Goal: Task Accomplishment & Management: Manage account settings

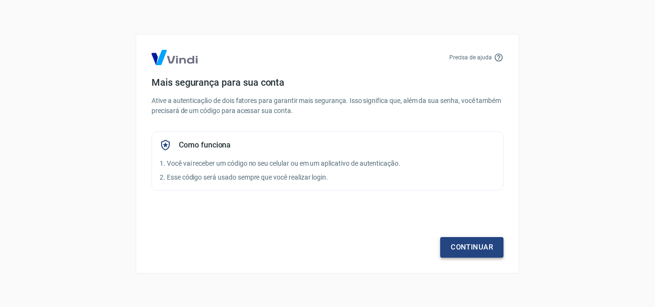
click at [467, 244] on link "Continuar" at bounding box center [471, 247] width 63 height 20
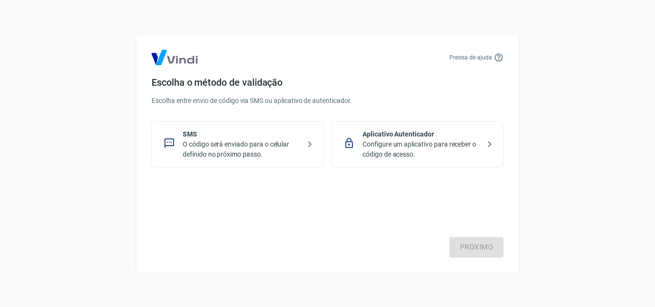
click at [420, 162] on div "Aplicativo Autenticador Configure um aplicativo para receber o código de acesso." at bounding box center [417, 144] width 172 height 47
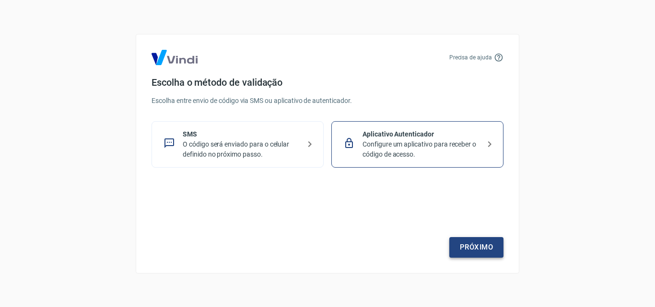
click at [485, 248] on link "Próximo" at bounding box center [476, 247] width 54 height 20
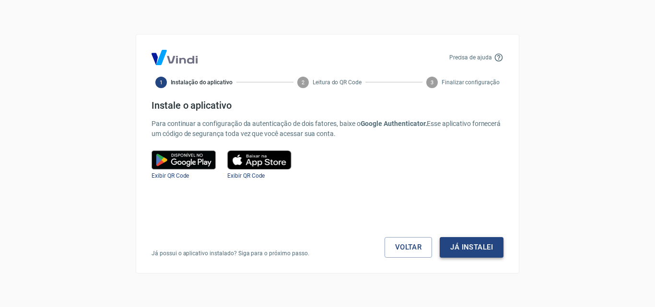
click at [479, 252] on button "Já instalei" at bounding box center [472, 247] width 64 height 20
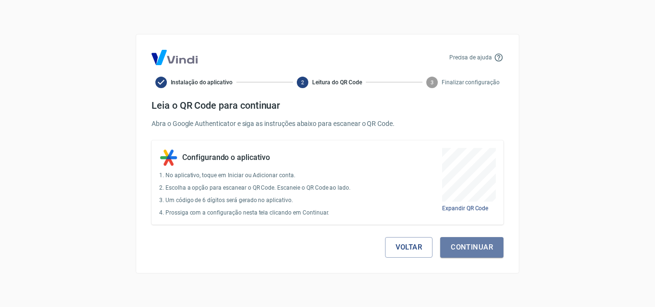
click at [479, 252] on button "Continuar" at bounding box center [471, 247] width 63 height 20
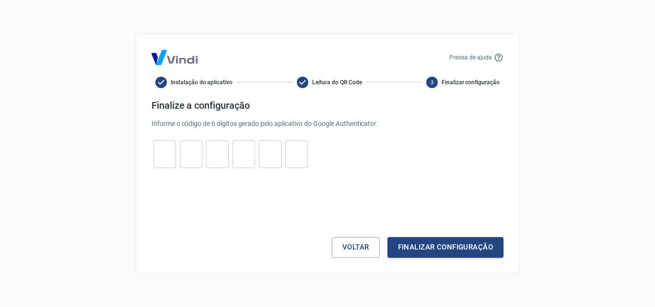
click at [172, 148] on input "tel" at bounding box center [164, 154] width 23 height 21
type input "2"
type input "1"
type input "0"
type input "8"
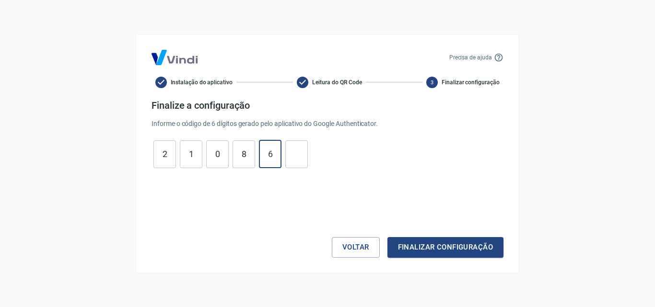
type input "6"
type input "5"
click at [462, 239] on button "Finalizar configuração" at bounding box center [445, 247] width 116 height 20
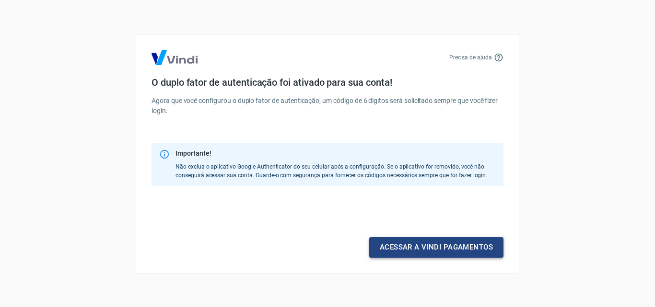
click at [478, 250] on link "Acessar a Vindi pagamentos" at bounding box center [436, 247] width 134 height 20
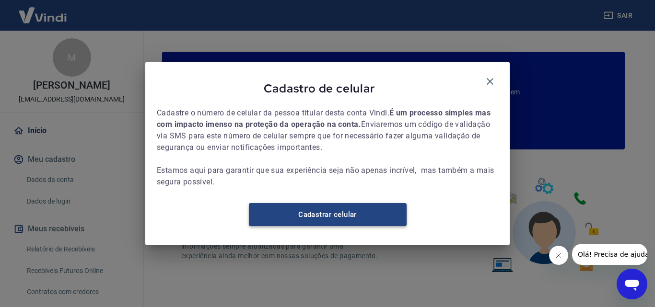
click at [362, 217] on link "Cadastrar celular" at bounding box center [328, 214] width 158 height 23
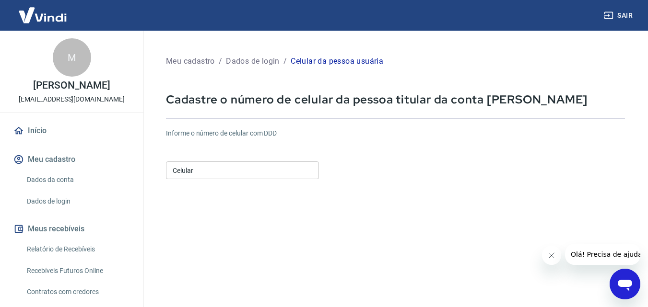
click at [246, 161] on div "Celular Celular" at bounding box center [242, 169] width 153 height 23
click at [252, 166] on input "Celular" at bounding box center [242, 171] width 153 height 18
drag, startPoint x: 306, startPoint y: 193, endPoint x: 221, endPoint y: 178, distance: 86.6
click at [291, 194] on form "Informe o número de celular com DDD Celular Celular Continuar Cancelar" at bounding box center [395, 261] width 459 height 280
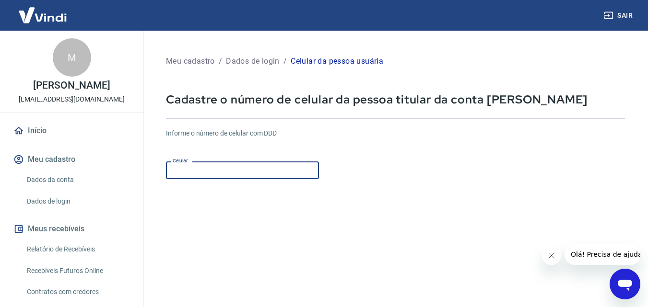
click at [215, 166] on input "Celular" at bounding box center [242, 171] width 153 height 18
paste input "(55) 11988-1949"
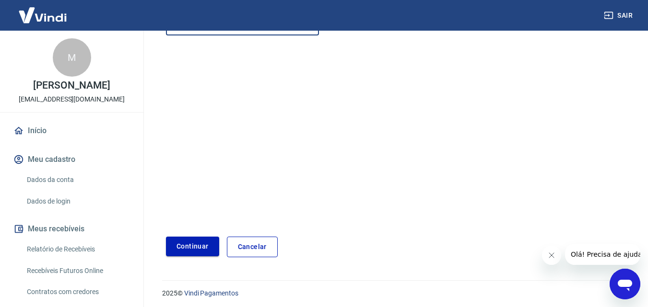
click at [199, 247] on button "Continuar" at bounding box center [192, 247] width 53 height 20
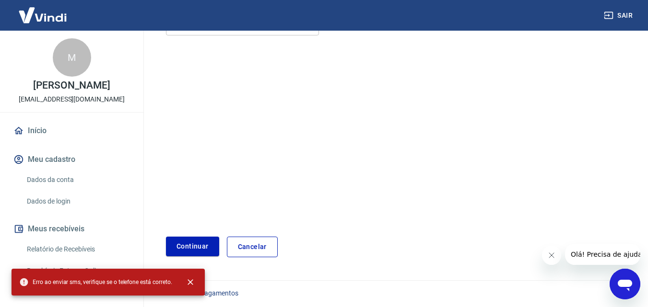
scroll to position [0, 0]
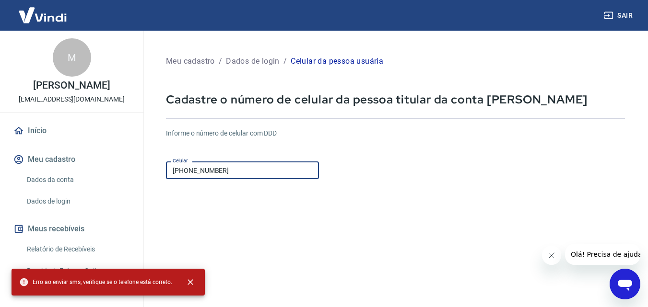
click at [263, 174] on input "(11) 98818-4945" at bounding box center [242, 171] width 153 height 18
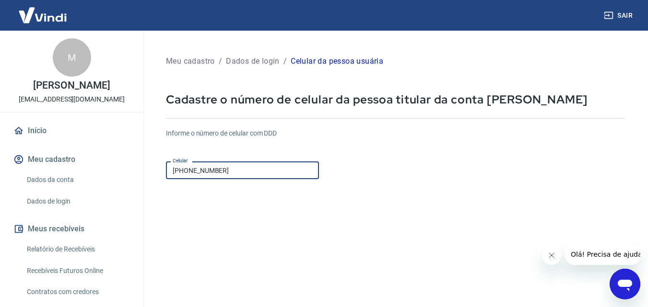
scroll to position [147, 0]
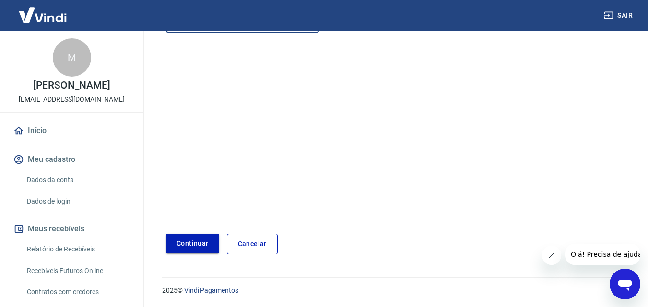
type input "(11) 98819-4945"
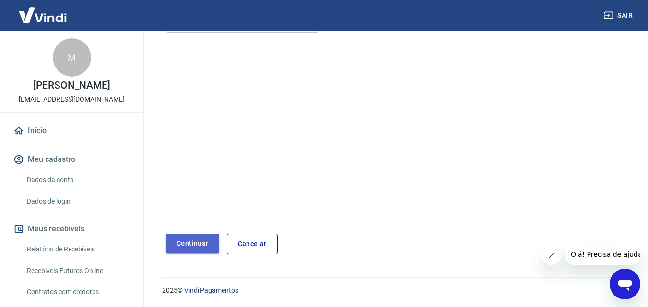
click at [199, 241] on button "Continuar" at bounding box center [192, 244] width 53 height 20
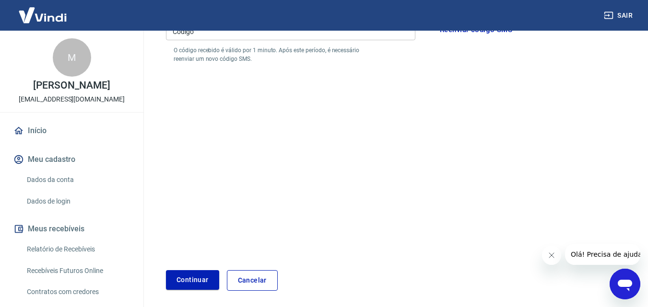
scroll to position [51, 0]
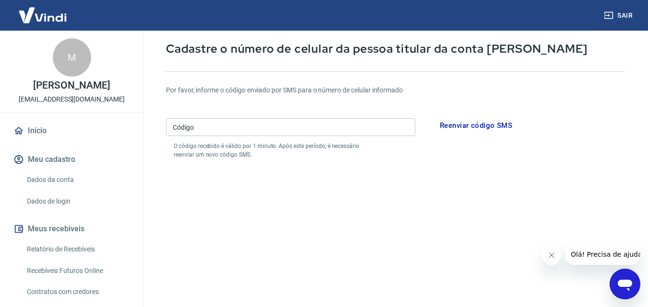
click at [215, 125] on input "Código" at bounding box center [290, 127] width 249 height 18
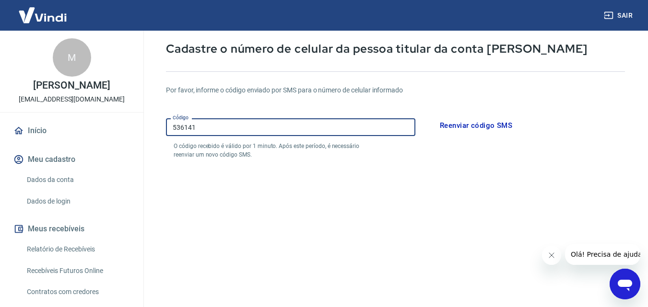
type input "536141"
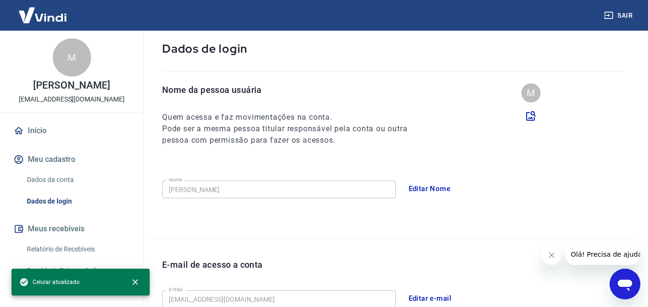
scroll to position [83, 0]
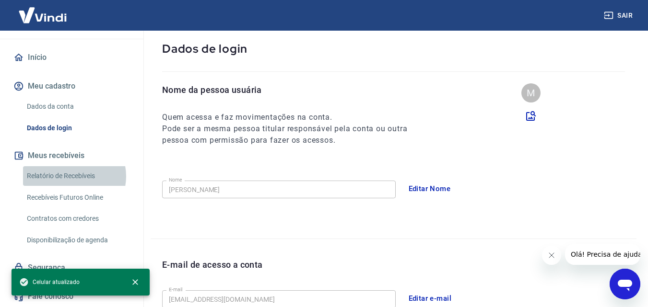
click at [71, 176] on link "Relatório de Recebíveis" at bounding box center [77, 176] width 109 height 20
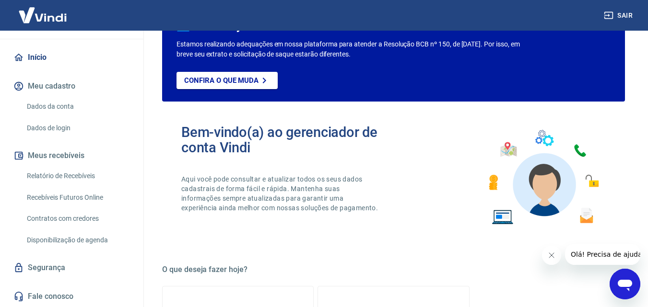
scroll to position [96, 0]
